Goal: Task Accomplishment & Management: Use online tool/utility

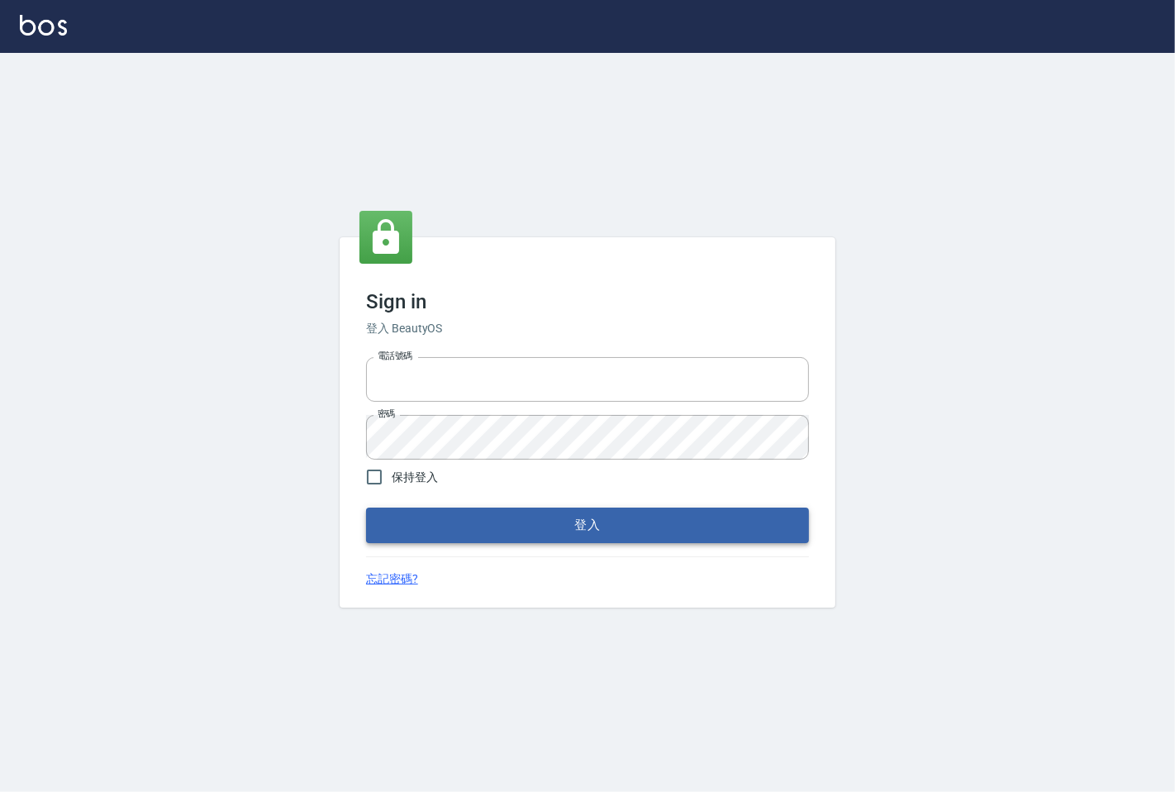
type input "25331148"
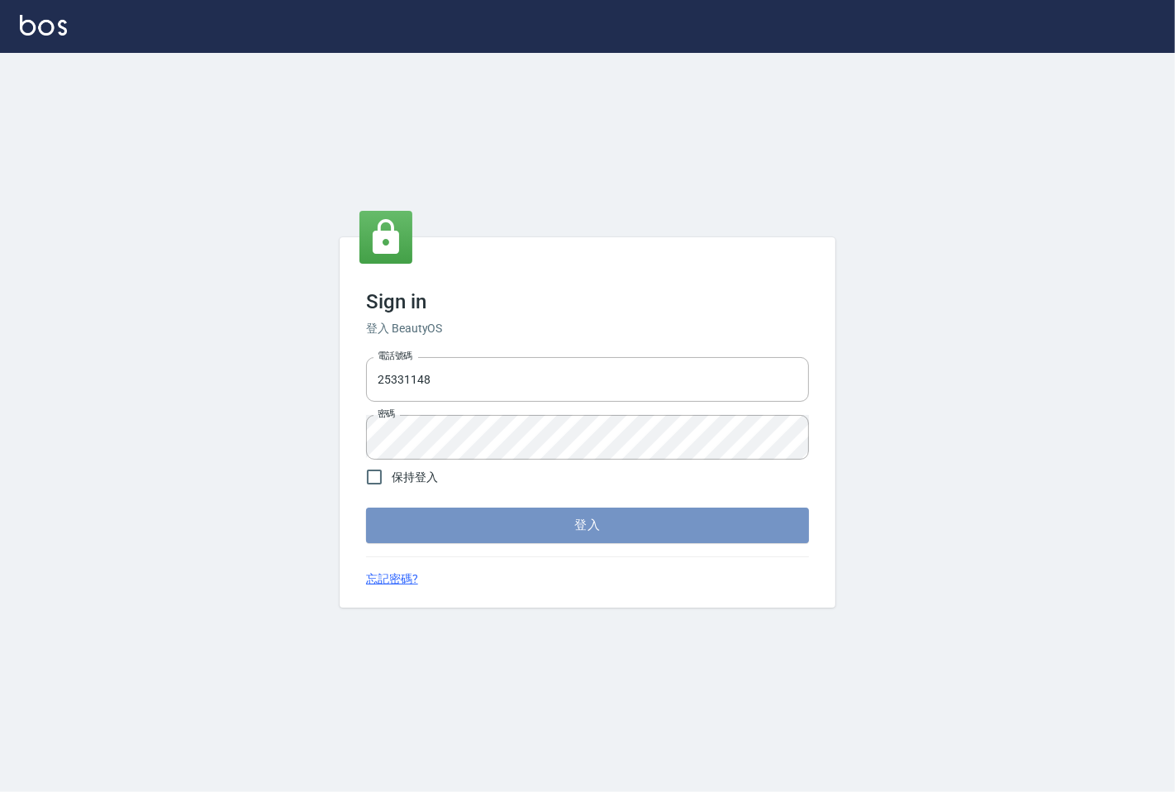
click at [562, 521] on button "登入" at bounding box center [587, 524] width 443 height 35
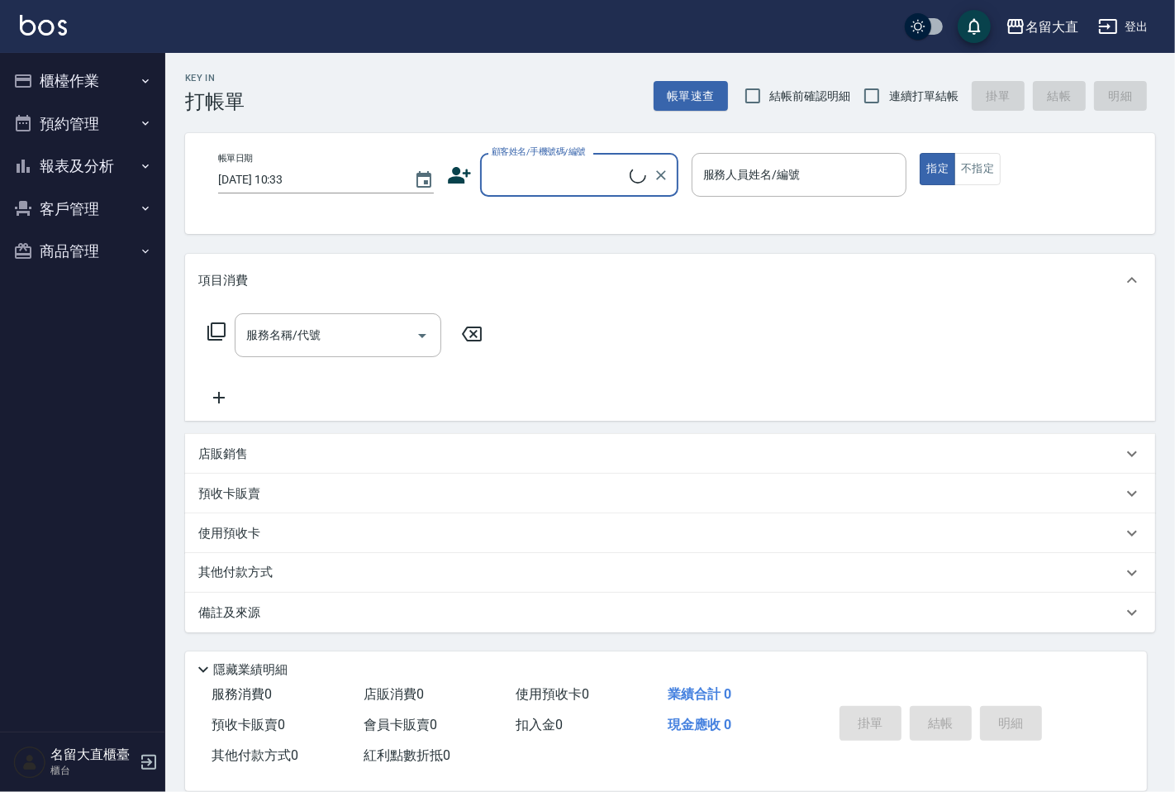
click at [120, 70] on button "櫃檯作業" at bounding box center [83, 81] width 152 height 43
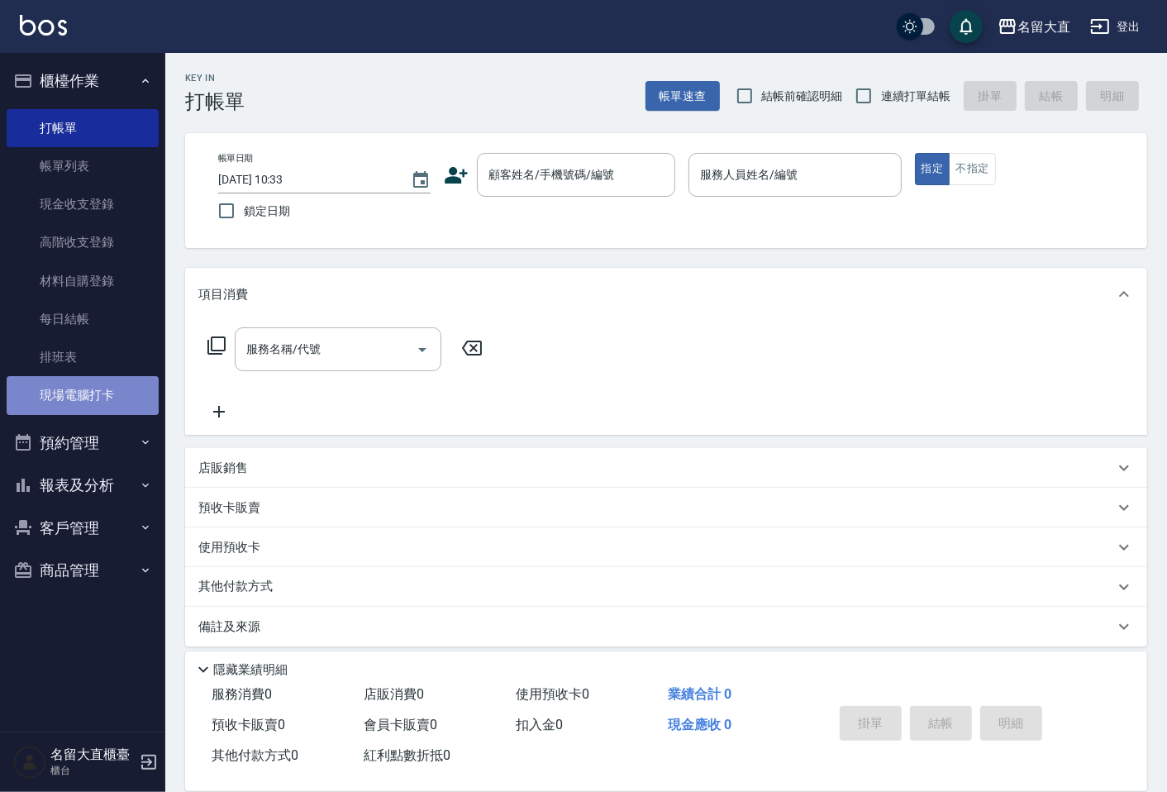
click at [64, 408] on link "現場電腦打卡" at bounding box center [83, 395] width 152 height 38
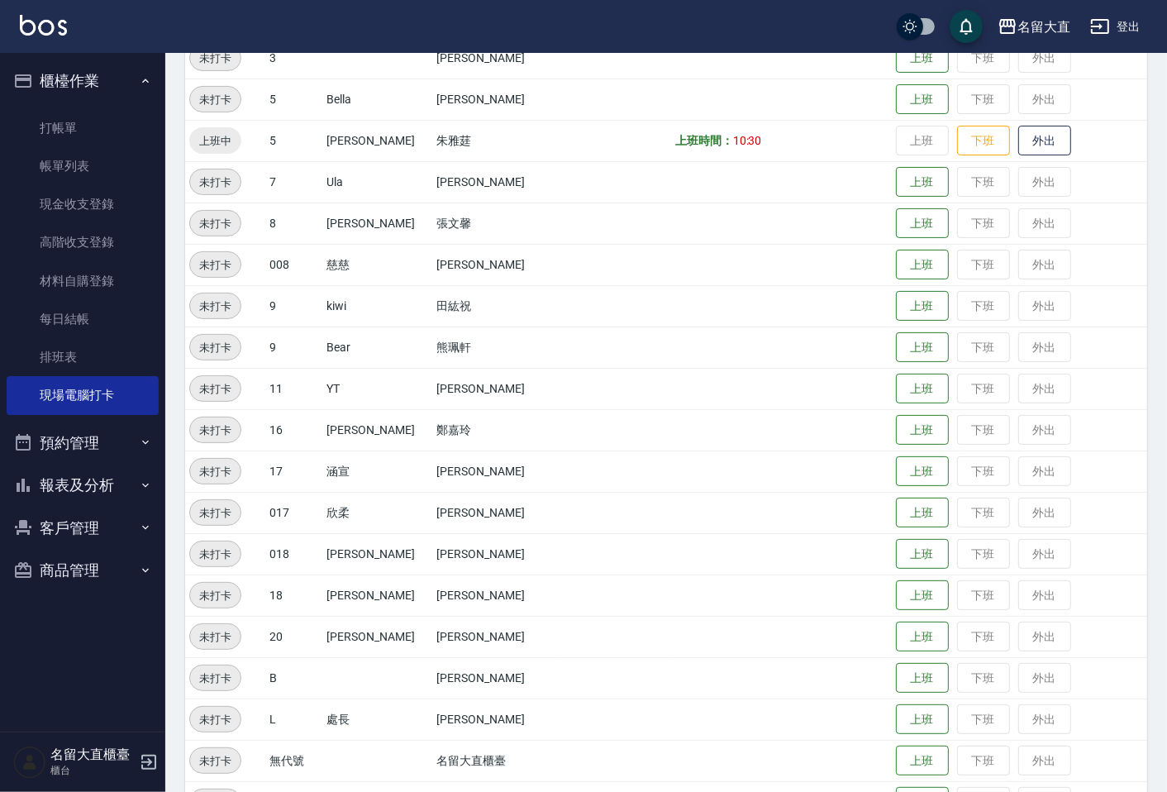
scroll to position [321, 0]
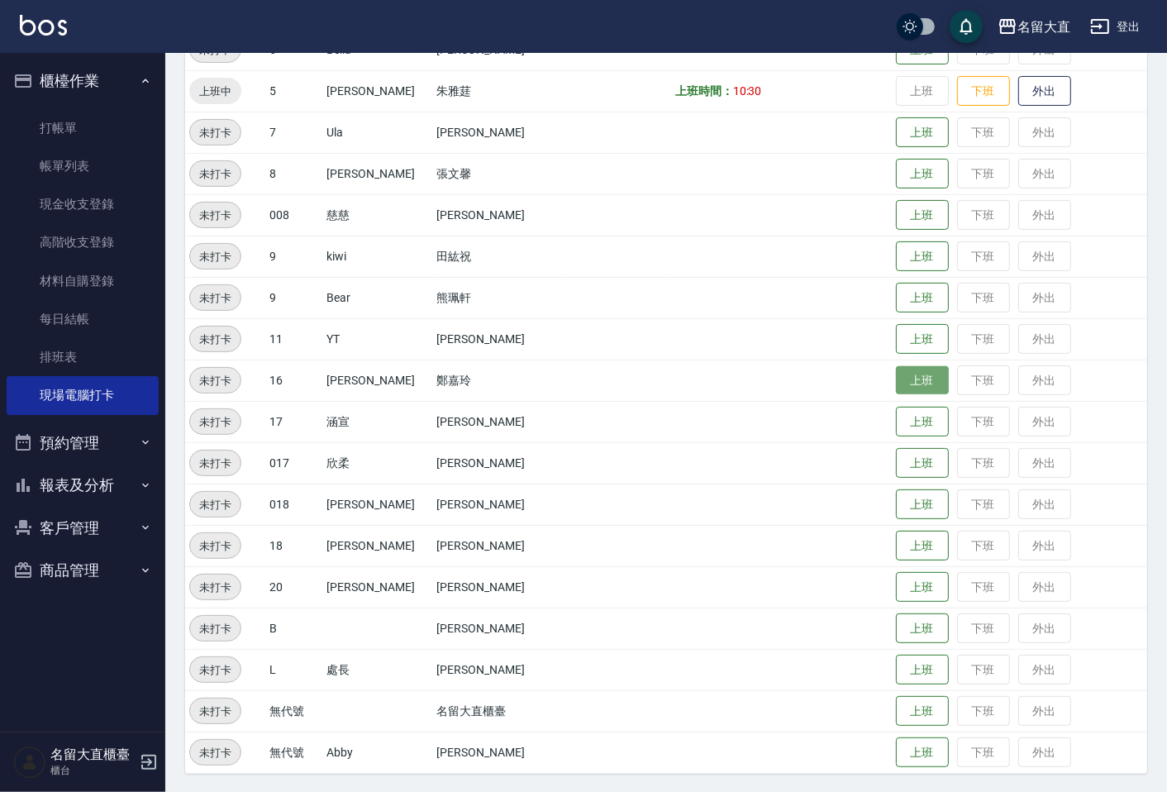
click at [905, 376] on button "上班" at bounding box center [922, 380] width 53 height 29
